Goal: Transaction & Acquisition: Purchase product/service

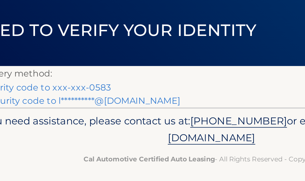
click at [46, 70] on link "Text my security code to xxx-xxx-0583" at bounding box center [65, 72] width 79 height 5
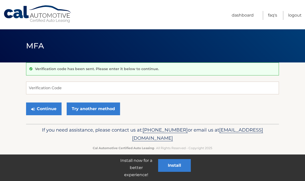
click at [90, 109] on link "Try another method" at bounding box center [93, 109] width 53 height 13
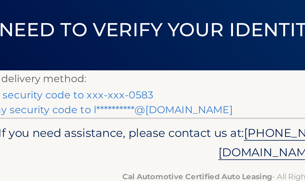
click at [50, 70] on link "Text my security code to xxx-xxx-0583" at bounding box center [65, 72] width 79 height 5
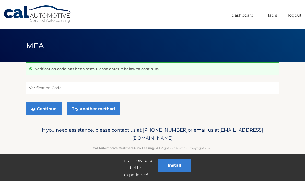
click at [93, 109] on link "Try another method" at bounding box center [93, 109] width 53 height 13
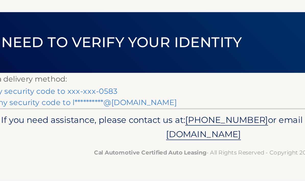
click at [68, 76] on link "**********" at bounding box center [82, 78] width 112 height 5
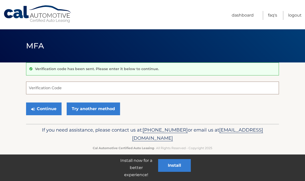
click at [76, 91] on input "Verification Code" at bounding box center [152, 88] width 253 height 13
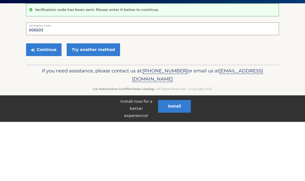
type input "006503"
click at [49, 103] on button "Continue" at bounding box center [44, 109] width 36 height 13
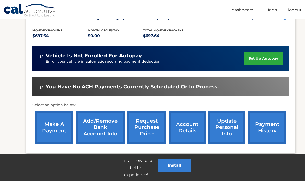
scroll to position [107, 0]
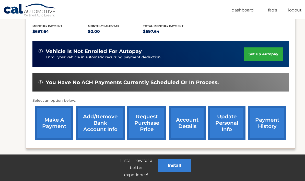
click at [55, 123] on link "make a payment" at bounding box center [54, 123] width 38 height 33
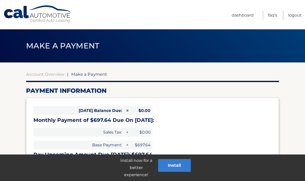
select select "OGVjNGY2N2EtMWEzZS00ZDVkLWJmYzEtMDdiOTM4MmZhZGM1"
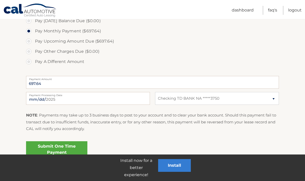
scroll to position [162, 0]
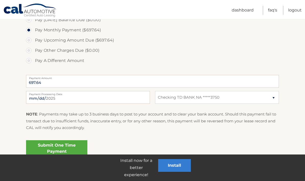
click at [61, 148] on link "Submit One Time Payment" at bounding box center [56, 149] width 61 height 16
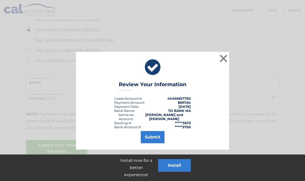
click at [154, 139] on button "Submit" at bounding box center [153, 137] width 24 height 12
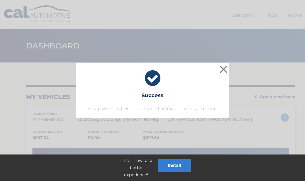
click at [224, 69] on button "×" at bounding box center [223, 69] width 10 height 10
